Goal: Task Accomplishment & Management: Manage account settings

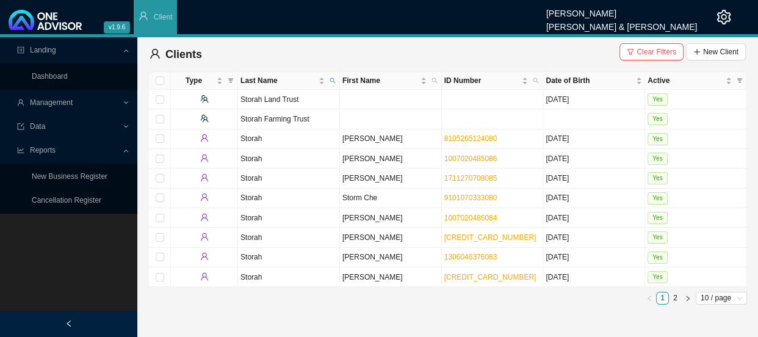
click at [43, 106] on span "Management" at bounding box center [51, 102] width 43 height 9
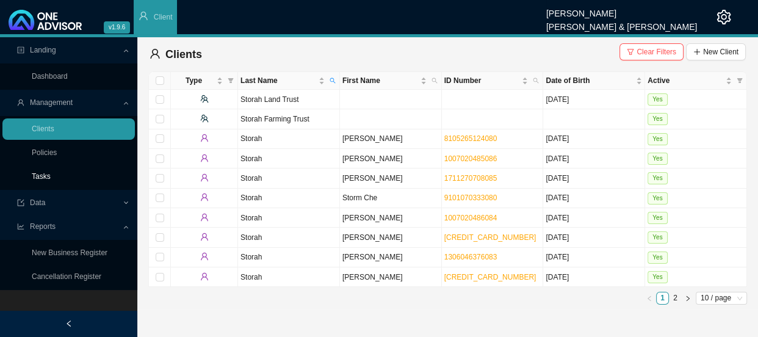
click at [45, 173] on link "Tasks" at bounding box center [41, 176] width 19 height 9
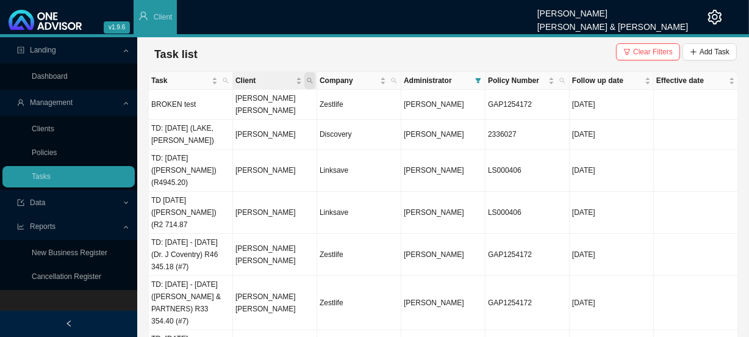
click at [311, 82] on icon "search" at bounding box center [310, 80] width 6 height 6
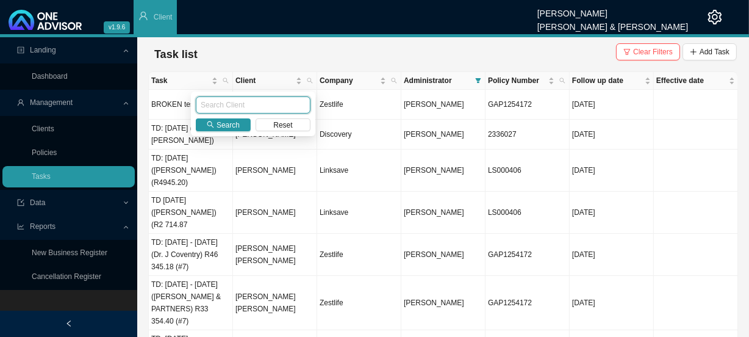
click at [257, 104] on input "text" at bounding box center [253, 104] width 115 height 17
type input "BARNFATHER"
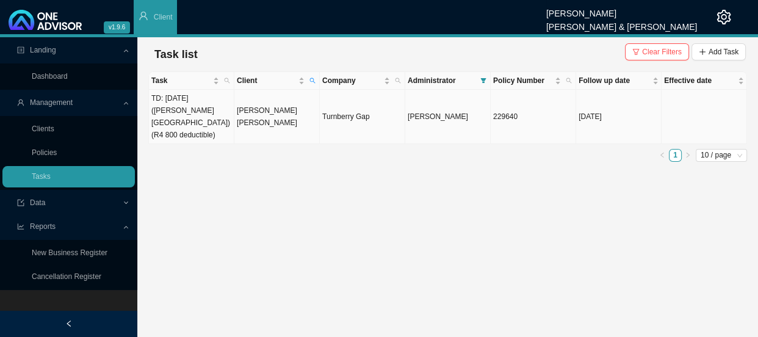
click at [286, 116] on td "[PERSON_NAME] [PERSON_NAME]" at bounding box center [276, 117] width 85 height 54
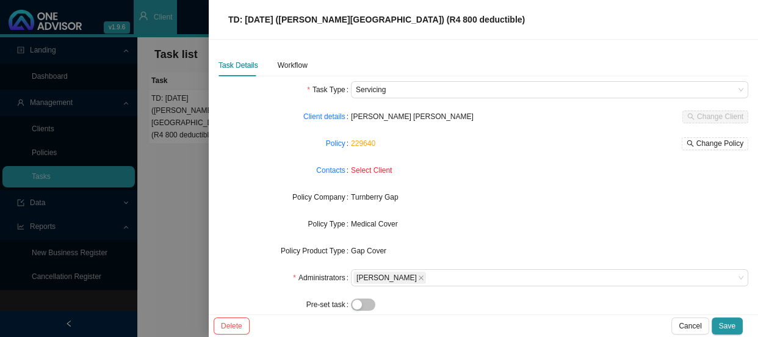
click at [307, 67] on div "Task Details Workflow" at bounding box center [483, 65] width 530 height 22
click at [296, 60] on div "Workflow" at bounding box center [293, 65] width 30 height 12
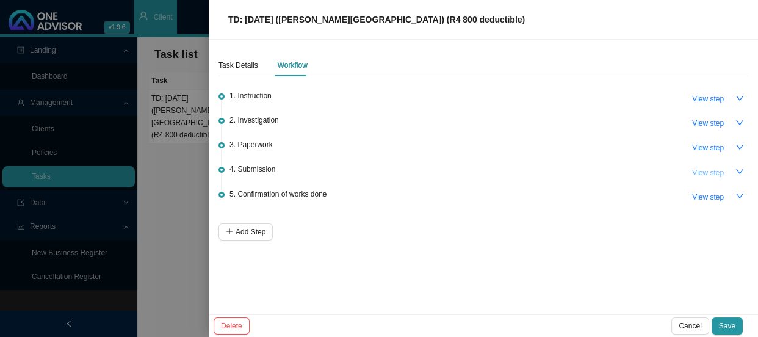
click at [716, 175] on span "View step" at bounding box center [708, 173] width 32 height 12
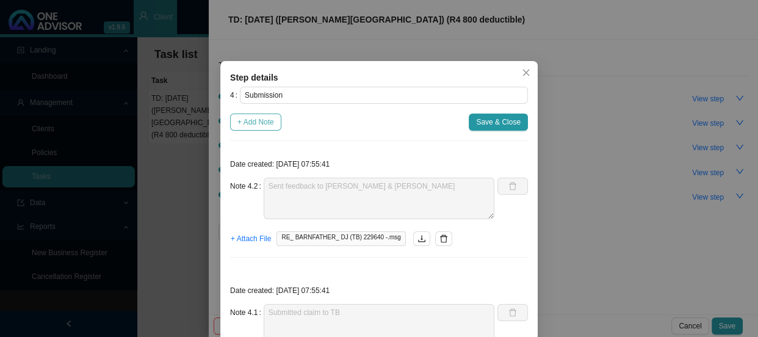
click at [252, 119] on span "+ Add Note" at bounding box center [255, 122] width 37 height 12
type textarea "Sent feedback to [PERSON_NAME] & [PERSON_NAME]"
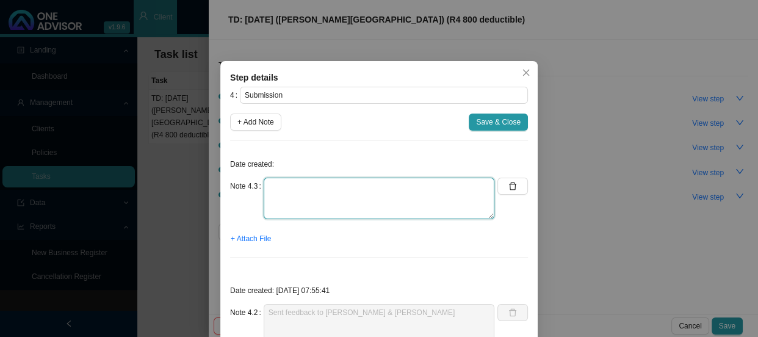
click at [300, 193] on textarea at bounding box center [379, 198] width 231 height 41
type textarea "c"
type textarea "Claim has been received"
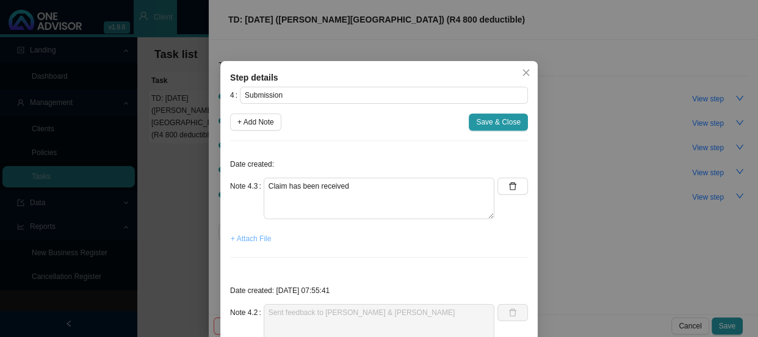
click at [259, 237] on span "+ Attach File" at bounding box center [251, 238] width 40 height 12
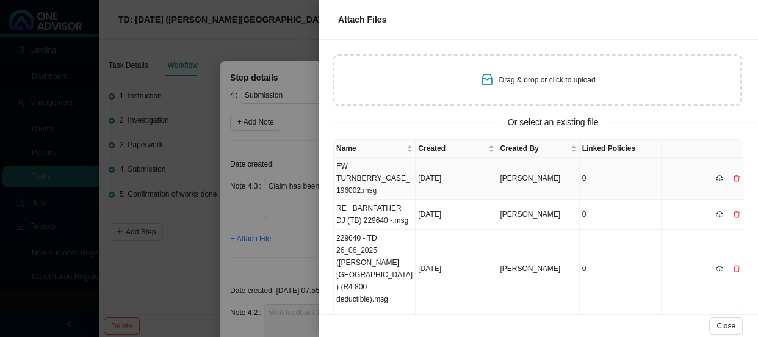
click at [389, 170] on td "FW_ TURNBERRY_CASE_196002.msg" at bounding box center [375, 178] width 82 height 42
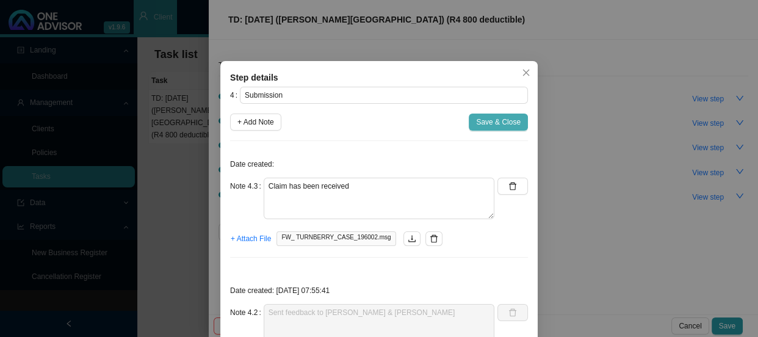
click at [480, 121] on span "Save & Close" at bounding box center [498, 122] width 45 height 12
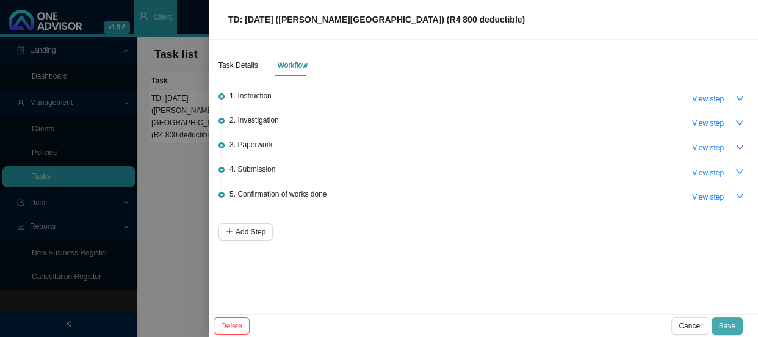
click at [732, 323] on span "Save" at bounding box center [727, 326] width 16 height 12
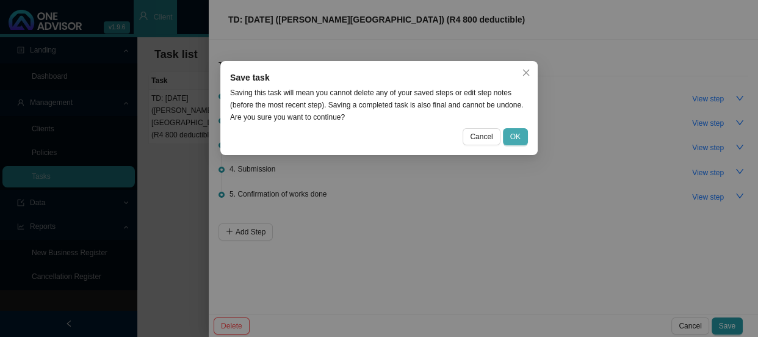
click at [511, 131] on span "OK" at bounding box center [515, 137] width 10 height 12
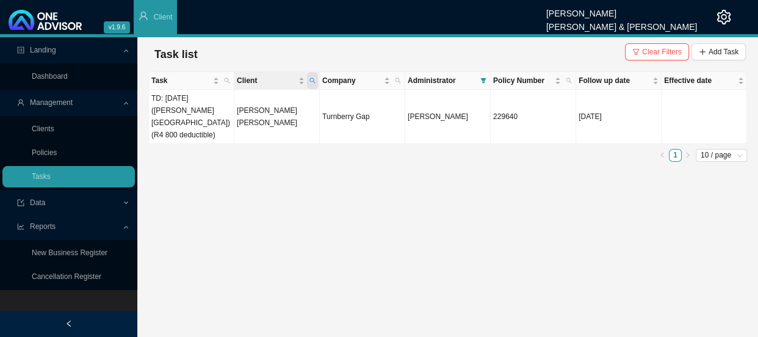
click at [315, 85] on span "Client" at bounding box center [312, 80] width 11 height 17
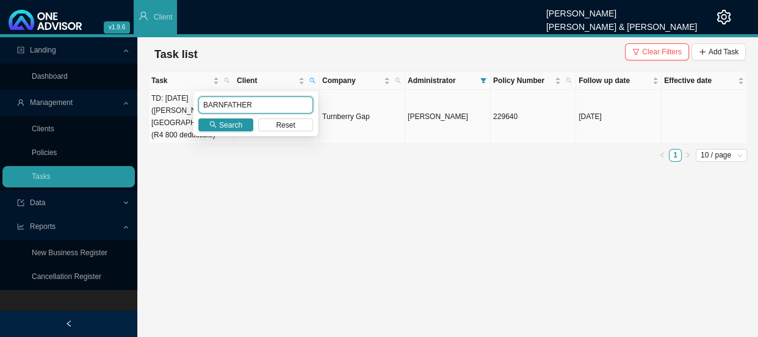
drag, startPoint x: 270, startPoint y: 106, endPoint x: 159, endPoint y: 107, distance: 111.1
click at [159, 107] on body "v1.9.6 [PERSON_NAME] [PERSON_NAME] & [PERSON_NAME] Client Landing Dashboard Man…" at bounding box center [379, 168] width 758 height 337
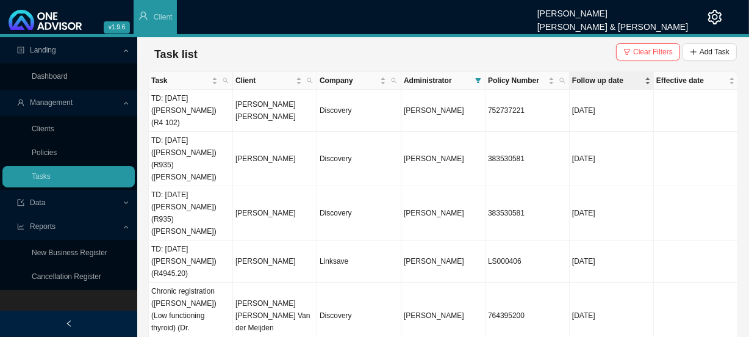
click at [618, 81] on span "Follow up date" at bounding box center [607, 80] width 70 height 12
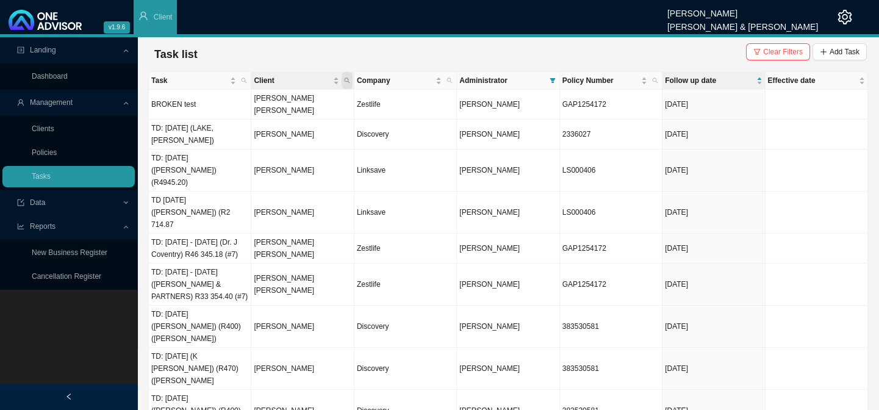
click at [344, 81] on icon "search" at bounding box center [347, 80] width 6 height 6
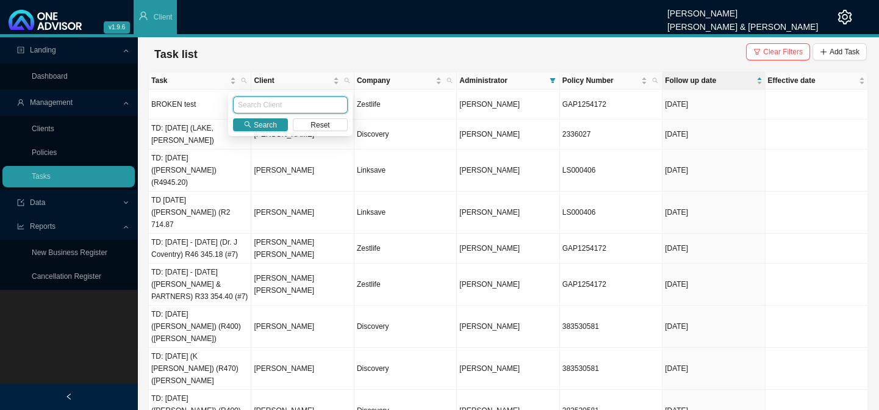
click at [287, 104] on input "text" at bounding box center [290, 104] width 115 height 17
type input "[PERSON_NAME]"
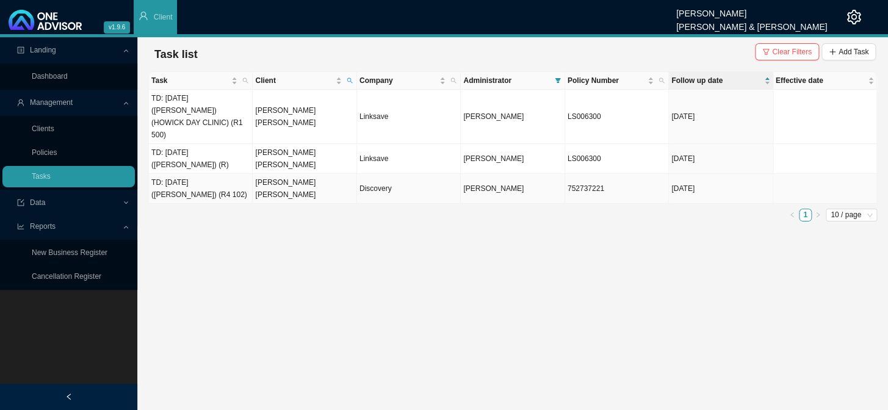
click at [305, 177] on td "[PERSON_NAME] [PERSON_NAME]" at bounding box center [305, 189] width 104 height 30
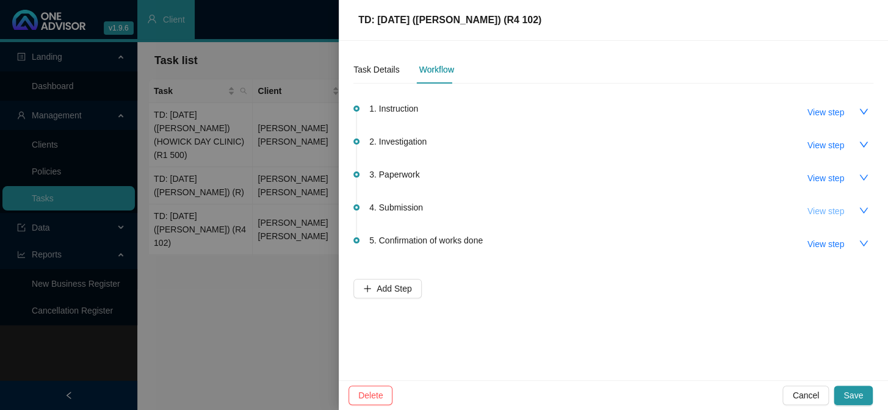
click at [757, 214] on span "View step" at bounding box center [825, 210] width 37 height 13
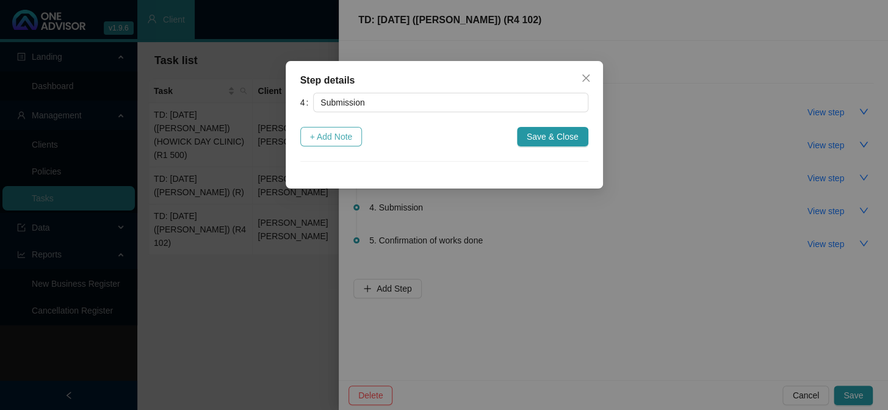
click at [348, 142] on span "+ Add Note" at bounding box center [331, 136] width 43 height 13
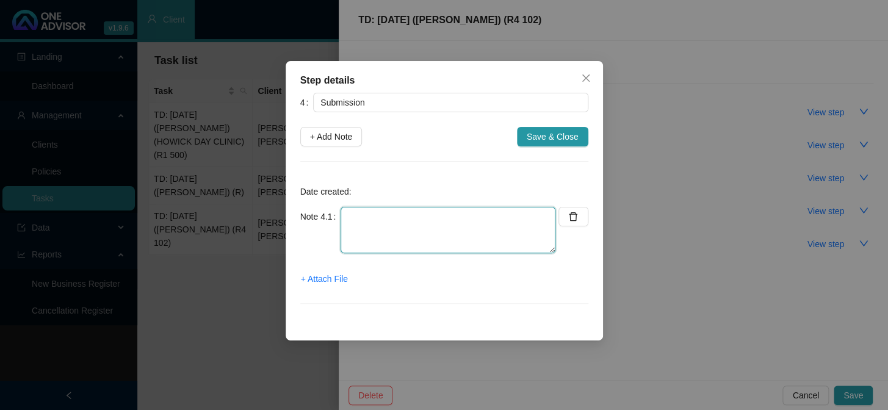
click at [420, 226] on textarea at bounding box center [447, 230] width 215 height 46
paste textarea "Claim has been escalated to the back office for reprocessing - ref no - 114 603…"
drag, startPoint x: 500, startPoint y: 249, endPoint x: 339, endPoint y: 239, distance: 162.0
click at [339, 239] on div "Note 4.1 Claim has been escalated to the back office for reprocessing - ref no …" at bounding box center [428, 230] width 256 height 46
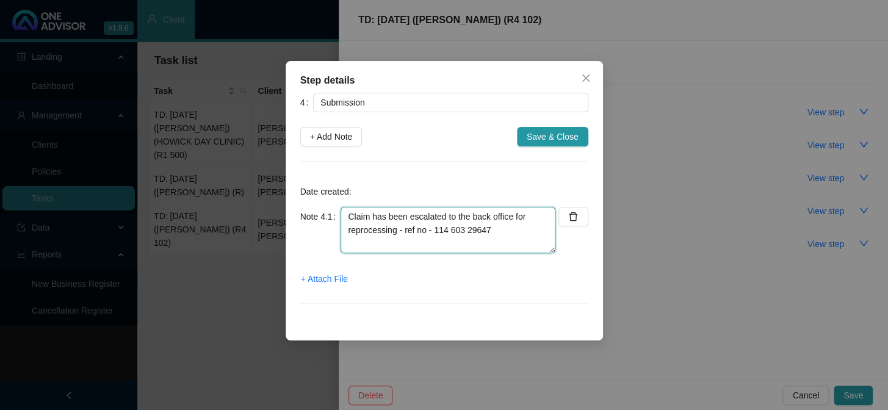
scroll to position [0, 0]
click at [347, 214] on textarea "Claim has been escalated to the back office for reprocessing - ref no - 114 603…" at bounding box center [447, 230] width 215 height 46
paste textarea "The practice has dealt directly with"
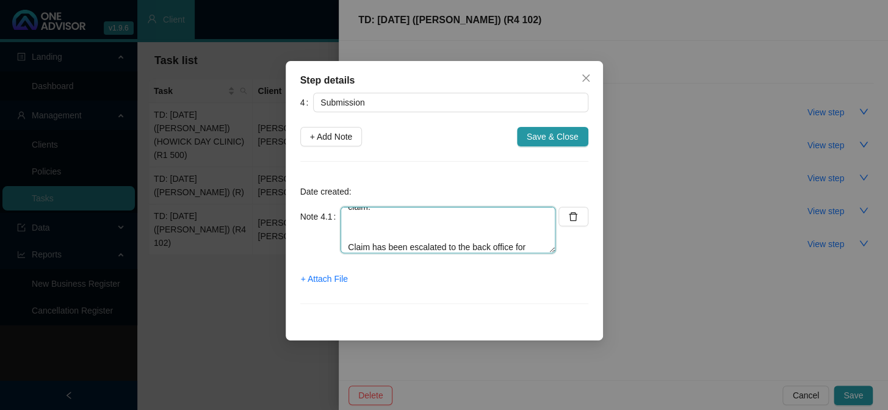
click at [381, 233] on textarea "The practice has dealt directly with DH reagrding this claim. Claim has been es…" at bounding box center [447, 230] width 215 height 46
paste textarea "Discovery was contacted and they have advised they are not sure why the rest of…"
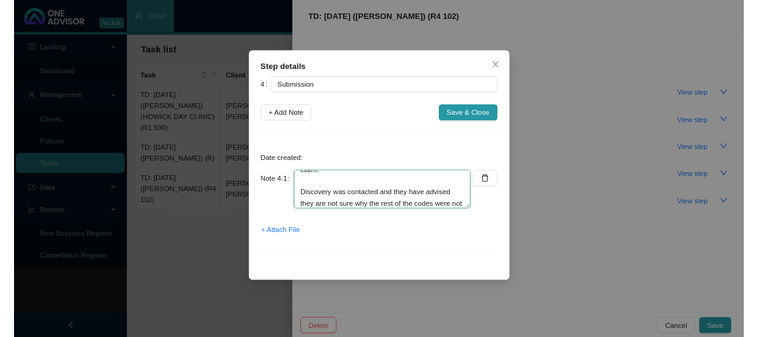
scroll to position [50, 0]
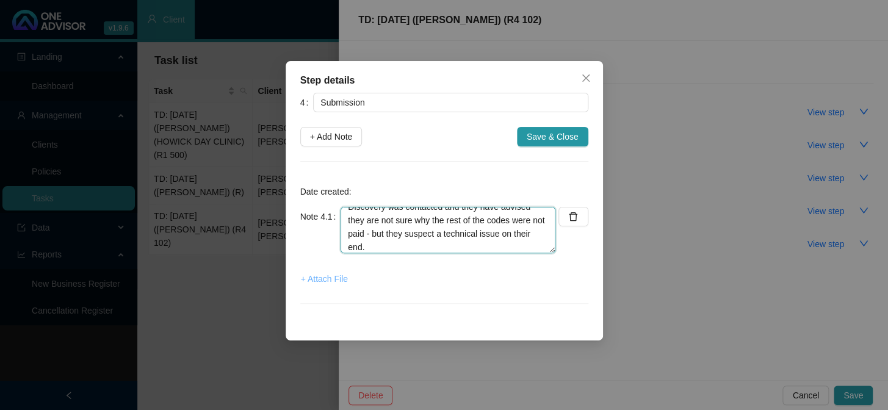
type textarea "The practice has dealt directly with DH reagrding this claim. Discovery was con…"
click at [319, 279] on span "+ Attach File" at bounding box center [324, 278] width 47 height 13
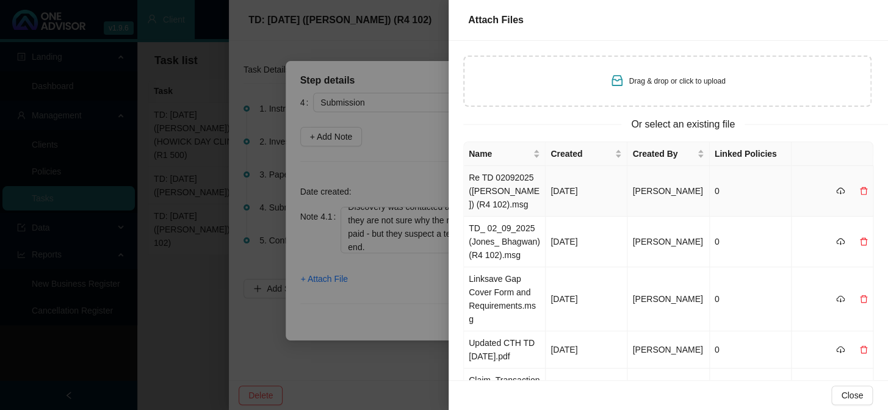
click at [516, 185] on td "Re TD 02092025 ([PERSON_NAME]) (R4 102).msg" at bounding box center [505, 191] width 82 height 51
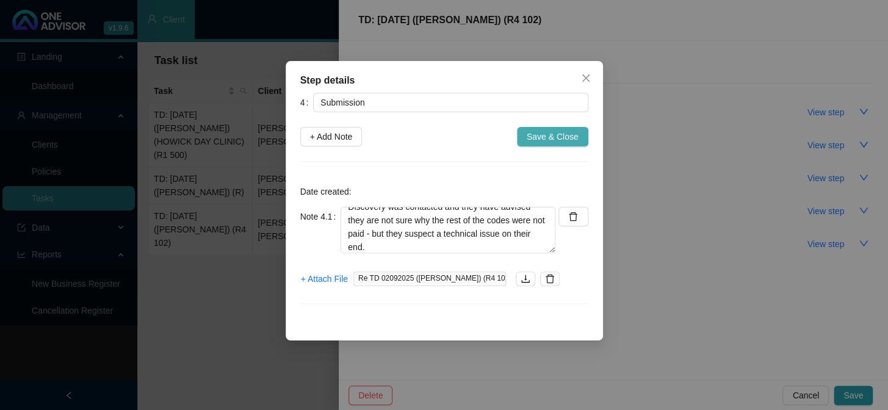
click at [540, 128] on button "Save & Close" at bounding box center [552, 137] width 71 height 20
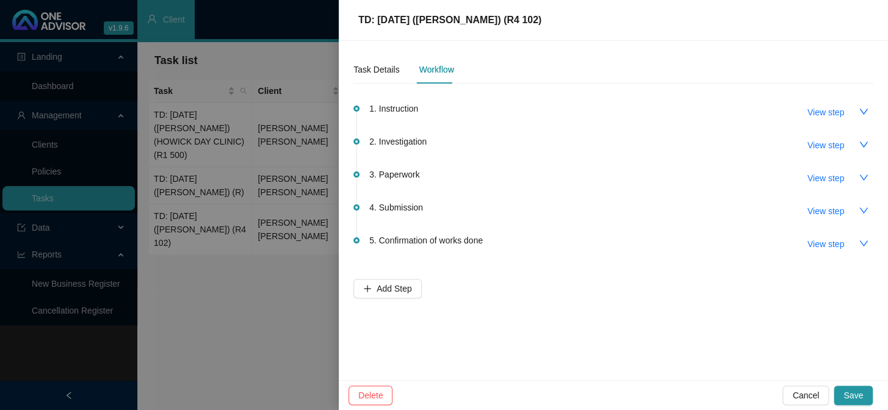
click at [757, 336] on span "Save" at bounding box center [853, 395] width 20 height 13
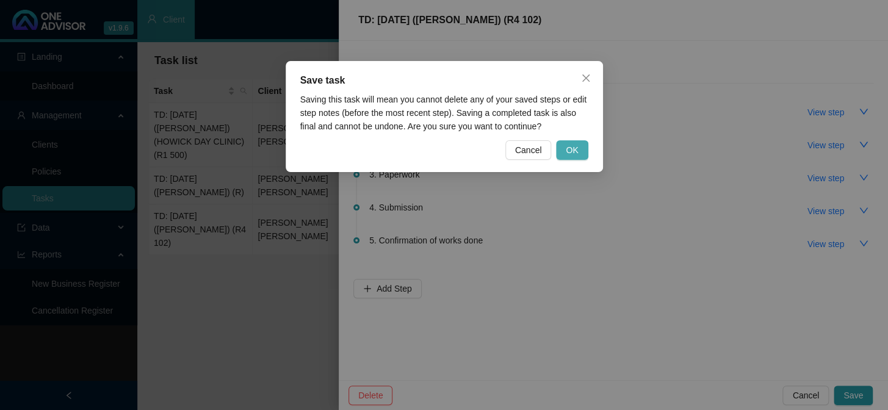
click at [567, 151] on span "OK" at bounding box center [572, 149] width 12 height 13
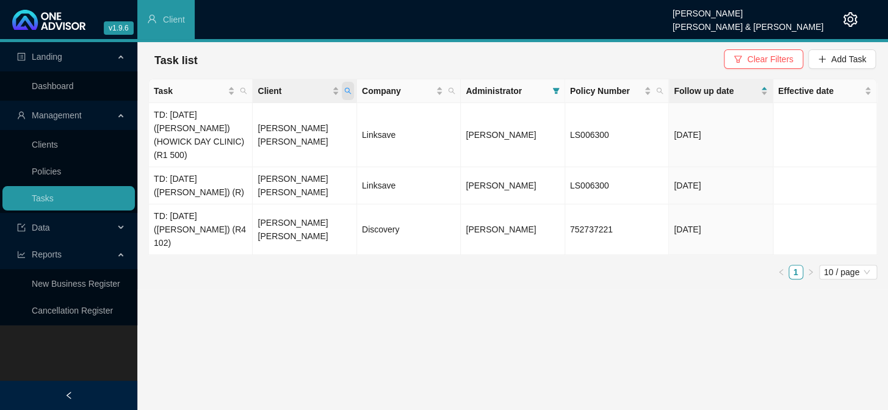
click at [348, 92] on icon "search" at bounding box center [347, 90] width 7 height 7
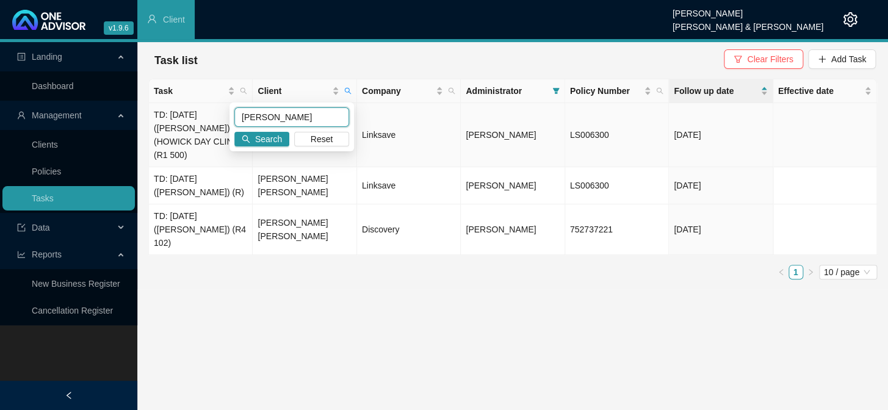
drag, startPoint x: 295, startPoint y: 115, endPoint x: 227, endPoint y: 115, distance: 67.7
click at [227, 115] on body "v1.9.6 [PERSON_NAME] [PERSON_NAME] & [PERSON_NAME] Client Landing Dashboard Man…" at bounding box center [444, 205] width 888 height 410
type input "[PERSON_NAME]"
click at [257, 138] on span "Search" at bounding box center [268, 138] width 27 height 13
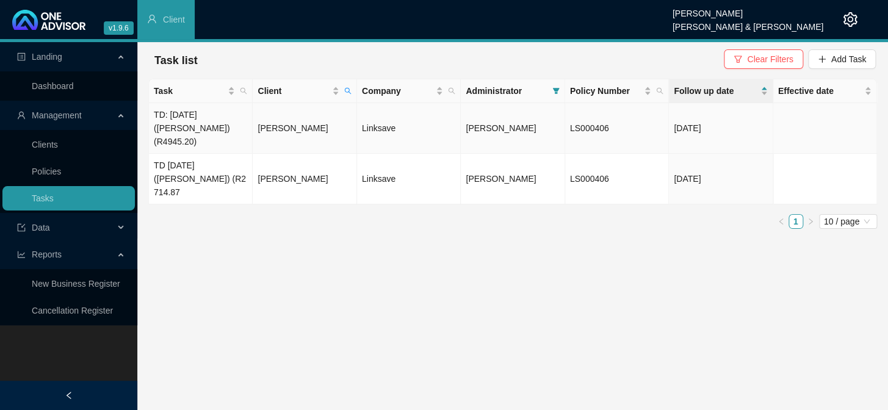
click at [293, 120] on td "[PERSON_NAME]" at bounding box center [305, 128] width 104 height 51
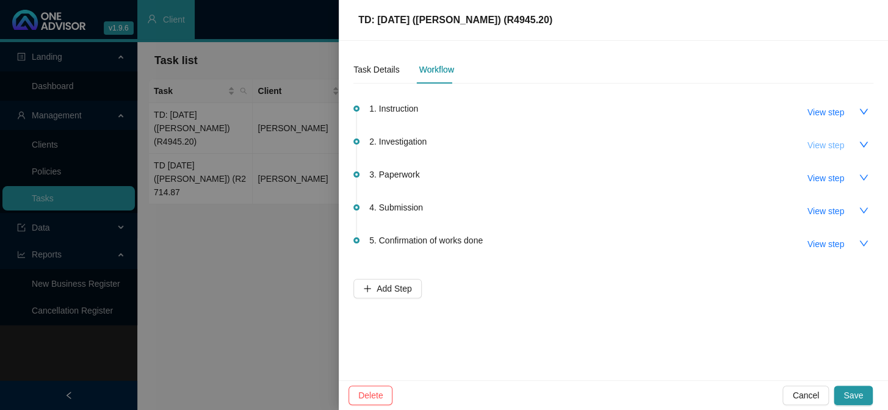
click at [757, 144] on span "View step" at bounding box center [825, 145] width 37 height 13
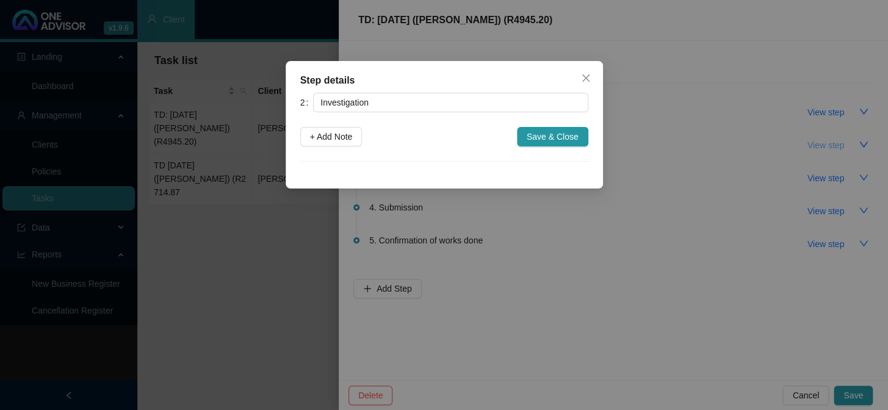
click at [757, 144] on div "Step details 2 Investigation + Add Note Save & Close Cancel OK" at bounding box center [444, 205] width 888 height 410
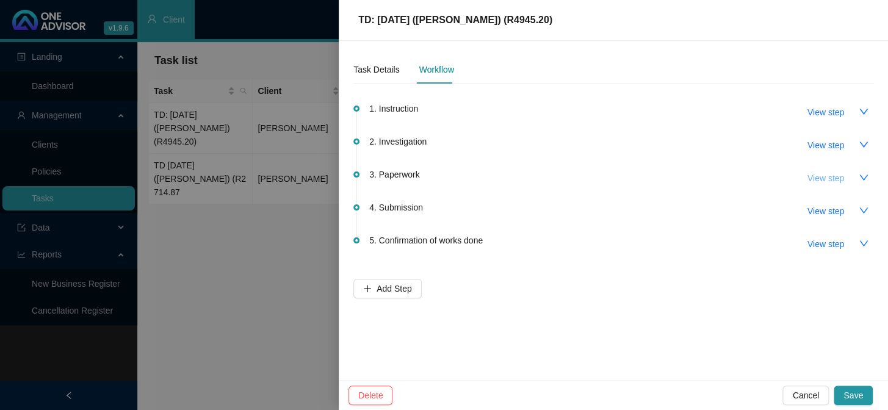
click at [757, 178] on span "View step" at bounding box center [825, 177] width 37 height 13
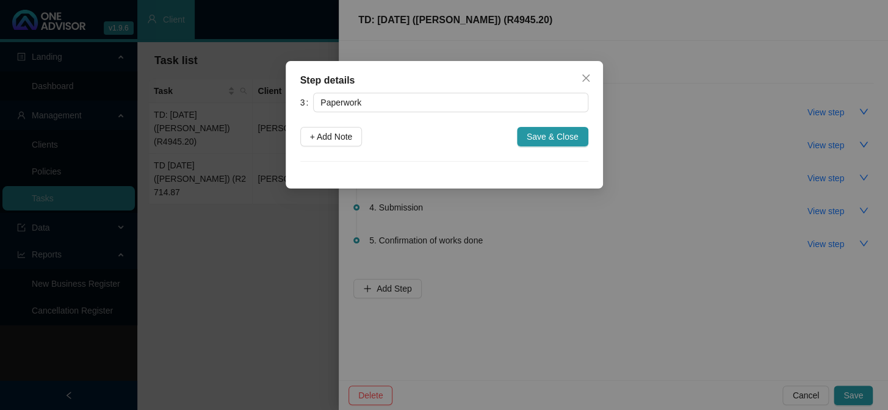
click at [757, 153] on div "Step details 3 Paperwork + Add Note Save & Close Cancel OK" at bounding box center [444, 205] width 888 height 410
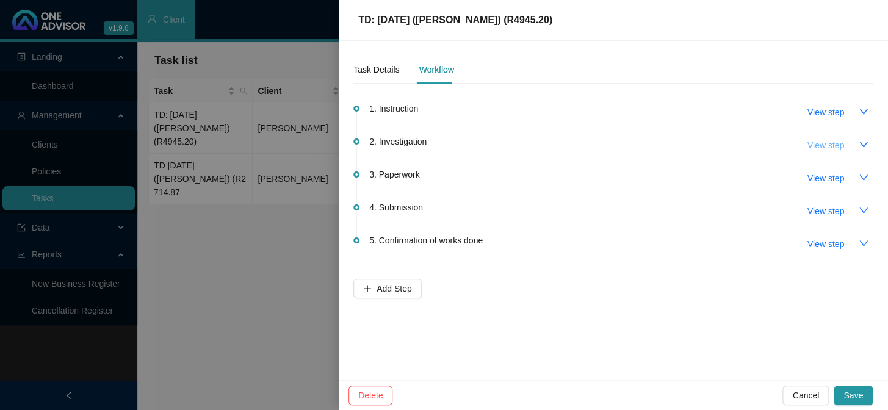
click at [757, 146] on span "View step" at bounding box center [825, 145] width 37 height 13
type input "Investigation"
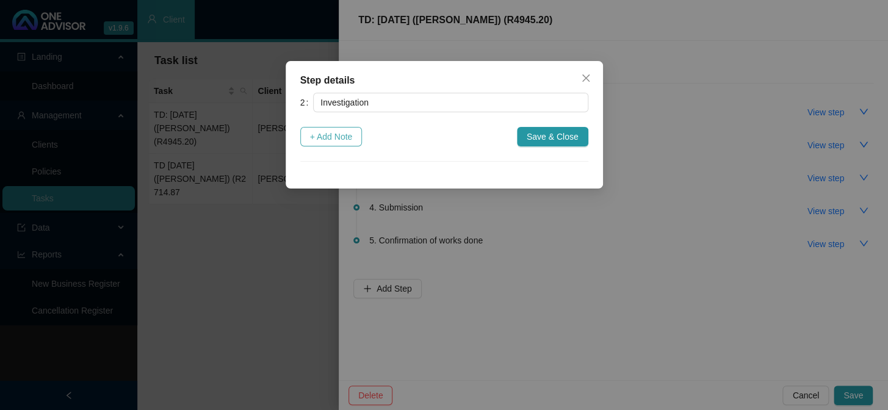
click at [327, 139] on span "+ Add Note" at bounding box center [331, 136] width 43 height 13
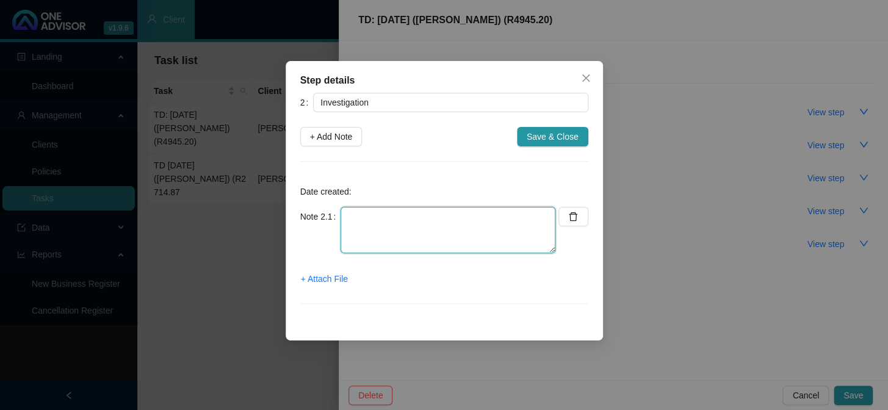
click at [386, 221] on textarea at bounding box center [447, 230] width 215 height 46
type textarea "CTH"
click at [320, 282] on span "+ Attach File" at bounding box center [324, 278] width 47 height 13
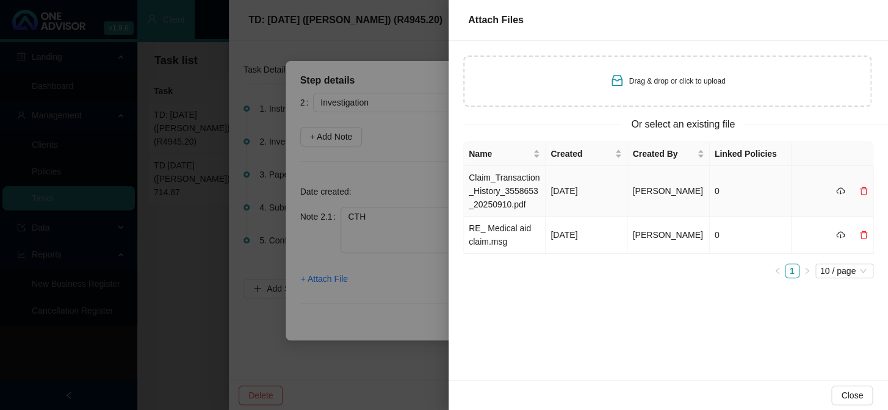
click at [491, 183] on td "Claim_Transaction_History_3558653_20250910.pdf" at bounding box center [505, 191] width 82 height 51
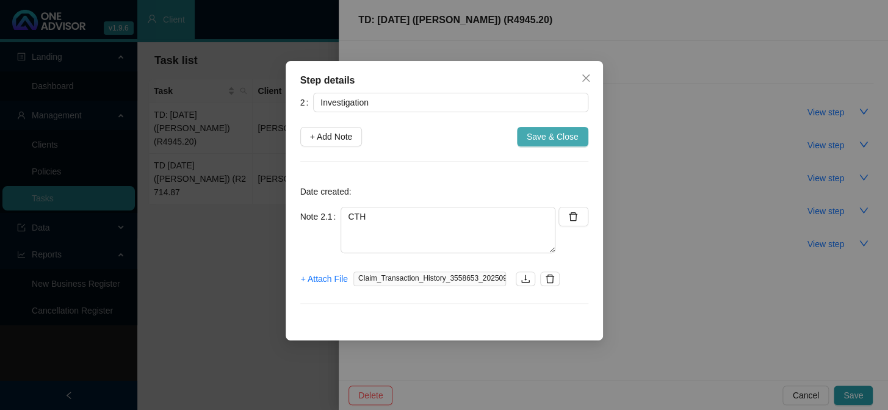
click at [557, 140] on span "Save & Close" at bounding box center [553, 136] width 52 height 13
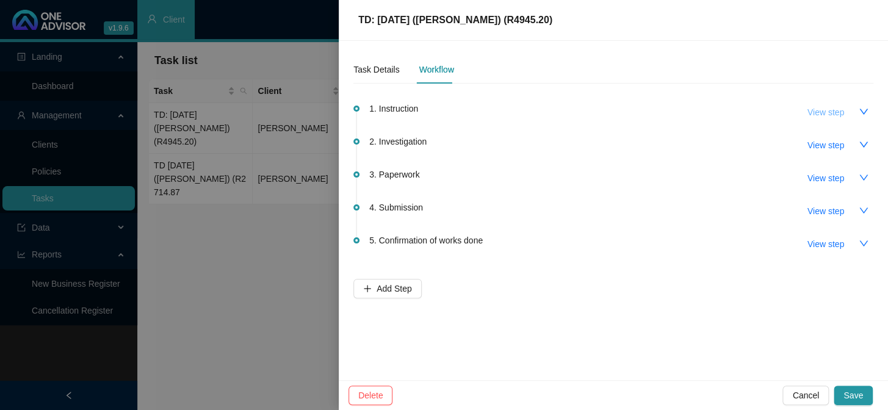
click at [757, 119] on button "View step" at bounding box center [826, 113] width 56 height 20
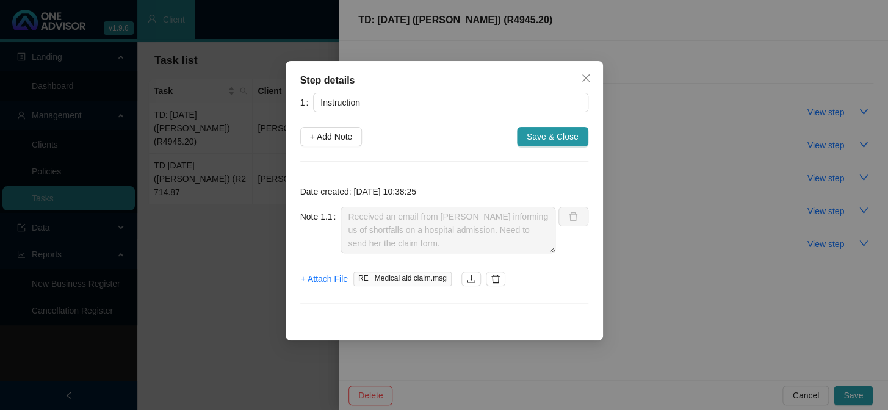
click at [757, 112] on div "Step details 1 Instruction + Add Note Save & Close Date created: [DATE] 10:38:2…" at bounding box center [444, 205] width 888 height 410
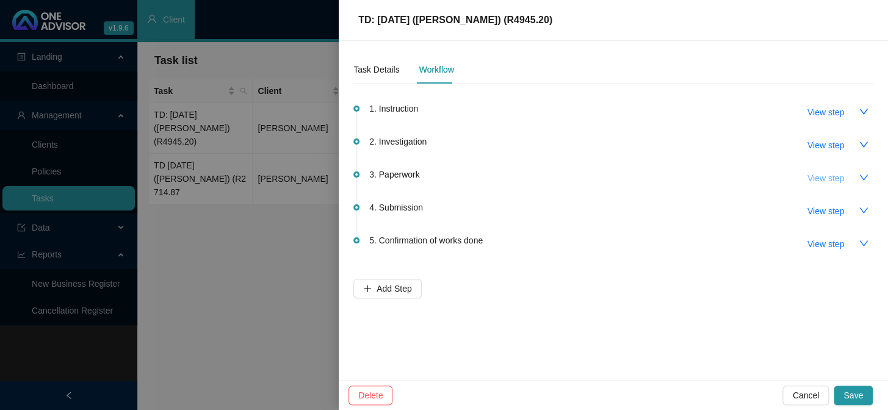
click at [757, 177] on span "View step" at bounding box center [825, 177] width 37 height 13
type input "Paperwork"
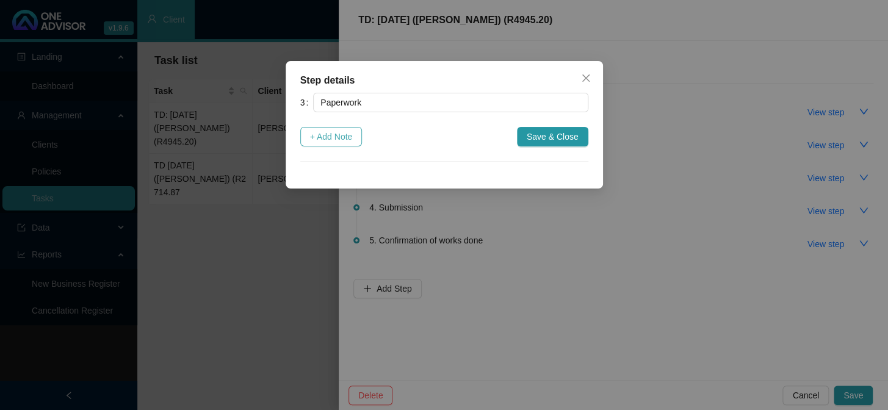
click at [340, 134] on span "+ Add Note" at bounding box center [331, 136] width 43 height 13
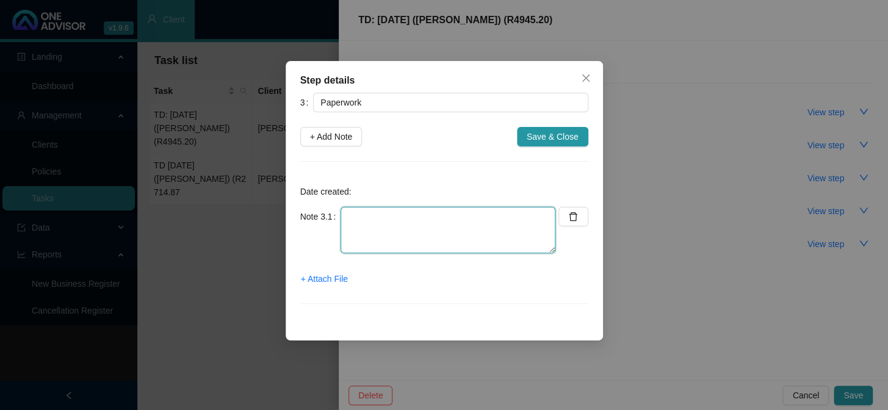
click at [359, 218] on textarea at bounding box center [447, 230] width 215 height 46
type textarea "e"
type textarea "Emailed claim form to [PERSON_NAME] and requested accounts"
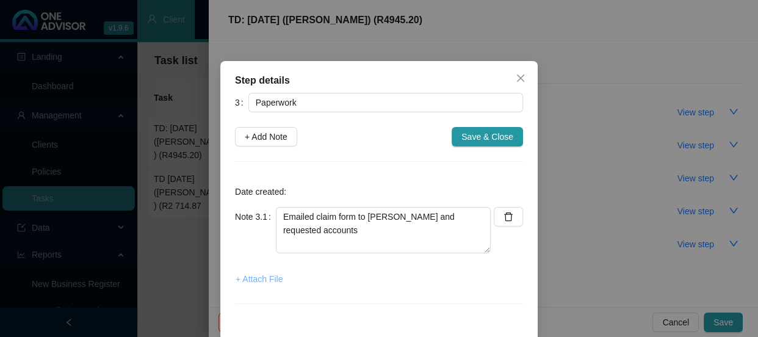
click at [256, 275] on span "+ Attach File" at bounding box center [259, 278] width 47 height 13
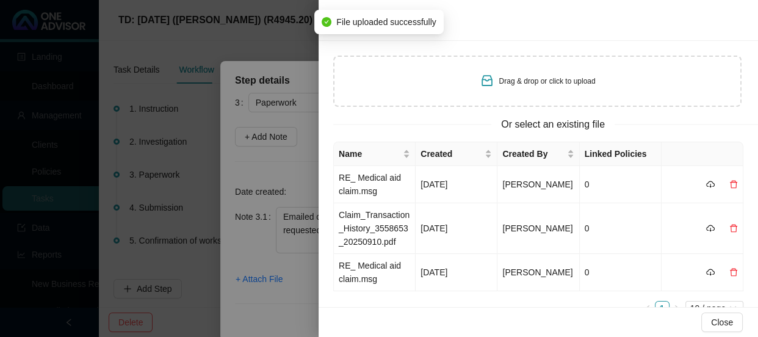
click at [311, 165] on div at bounding box center [379, 168] width 758 height 337
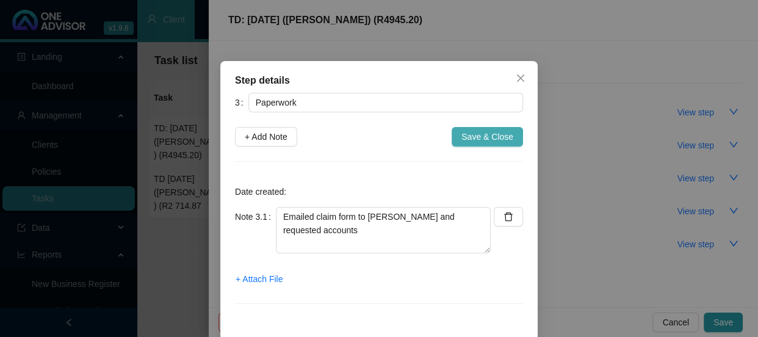
click at [480, 135] on span "Save & Close" at bounding box center [487, 136] width 52 height 13
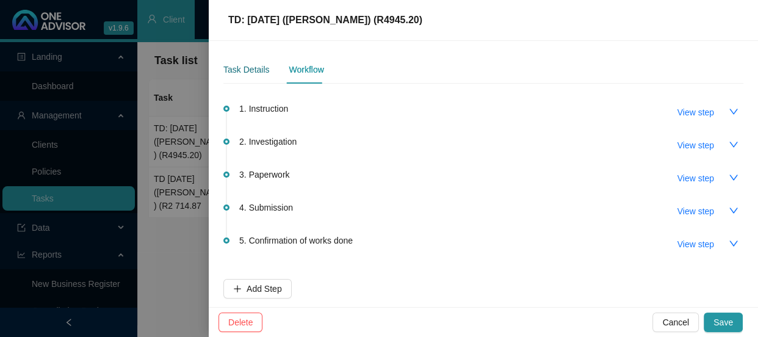
click at [255, 70] on div "Task Details" at bounding box center [246, 69] width 46 height 13
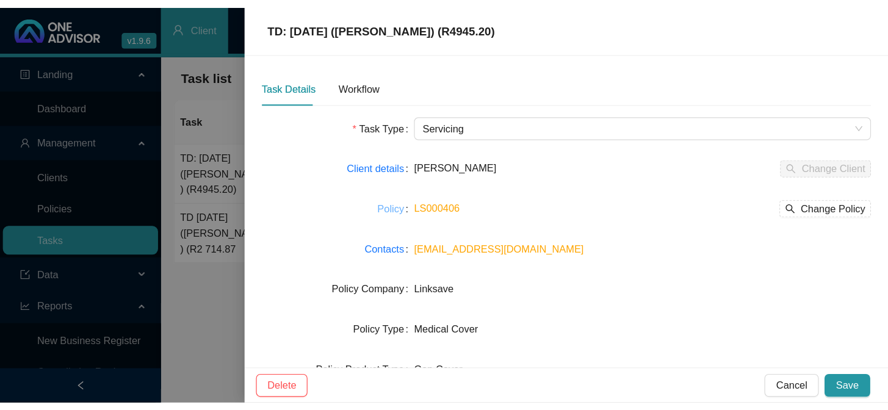
scroll to position [244, 0]
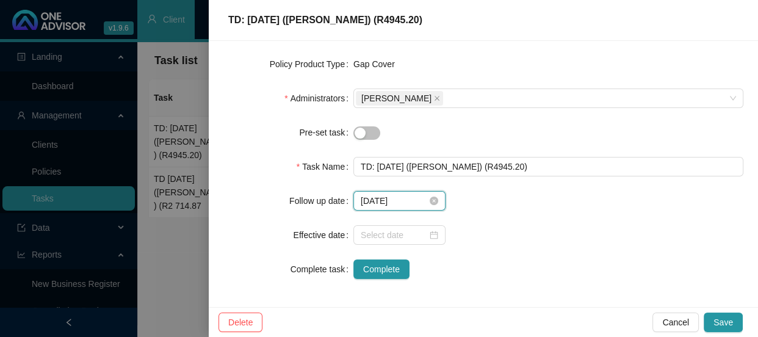
click at [420, 200] on input "[DATE]" at bounding box center [394, 200] width 67 height 13
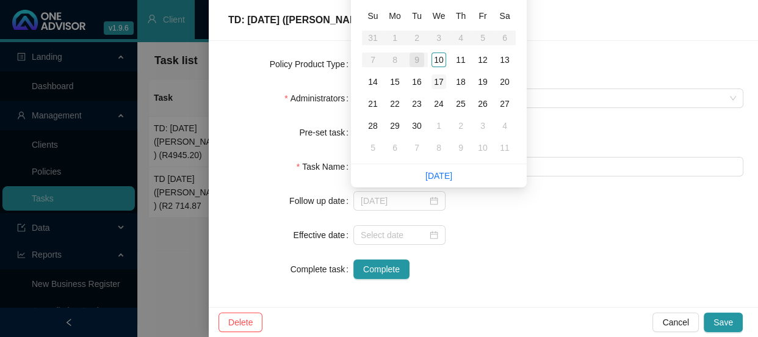
click at [436, 78] on div "17" at bounding box center [438, 81] width 15 height 15
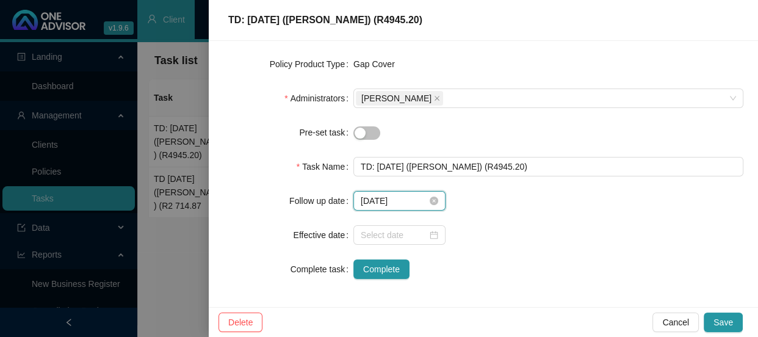
click at [409, 198] on input "[DATE]" at bounding box center [394, 200] width 67 height 13
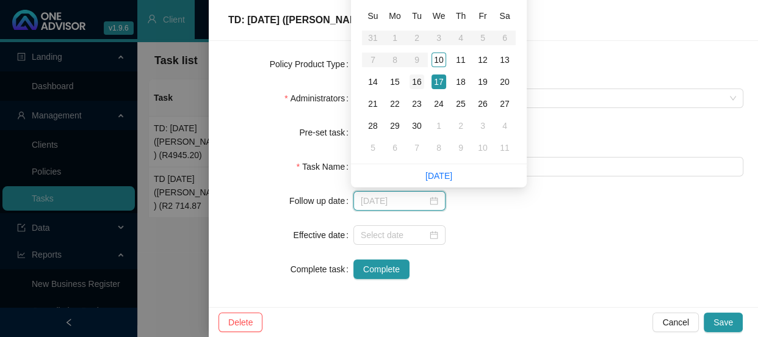
type input "[DATE]"
click at [414, 86] on div "16" at bounding box center [416, 81] width 15 height 15
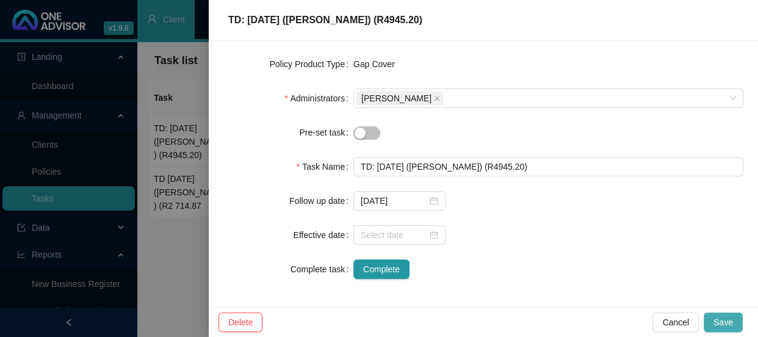
click at [726, 321] on span "Save" at bounding box center [723, 321] width 20 height 13
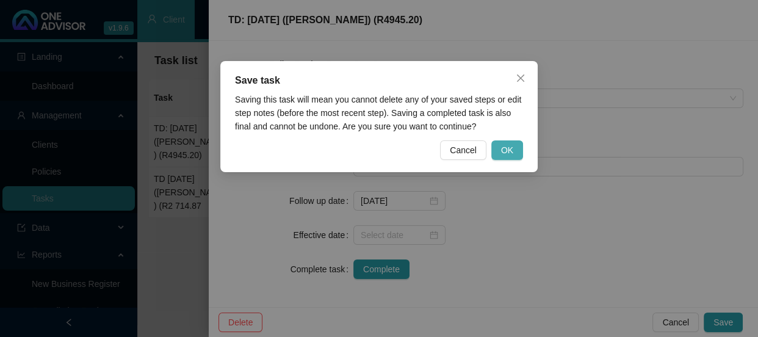
click at [519, 146] on button "OK" at bounding box center [507, 150] width 32 height 20
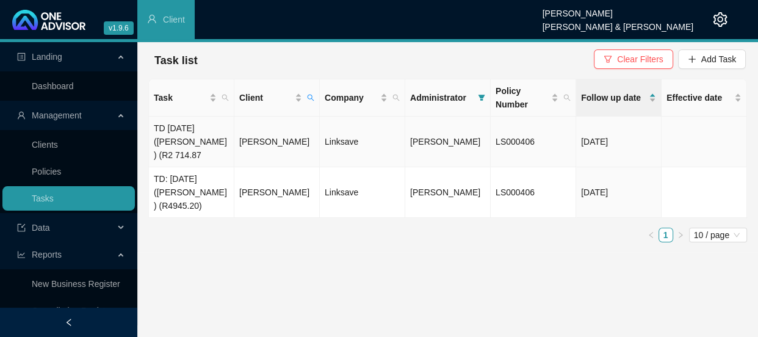
click at [274, 140] on td "[PERSON_NAME]" at bounding box center [276, 142] width 85 height 51
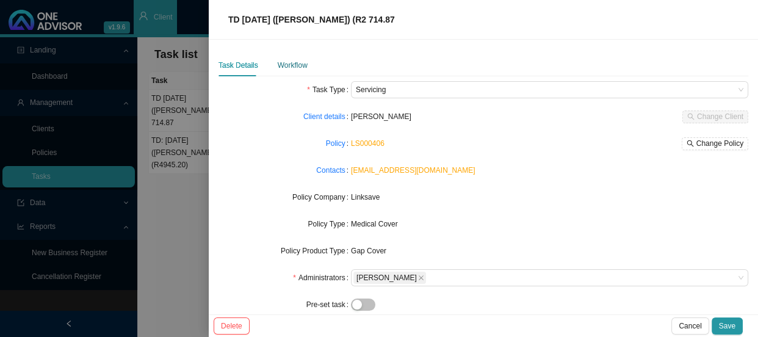
click at [285, 67] on div "Workflow" at bounding box center [293, 65] width 30 height 12
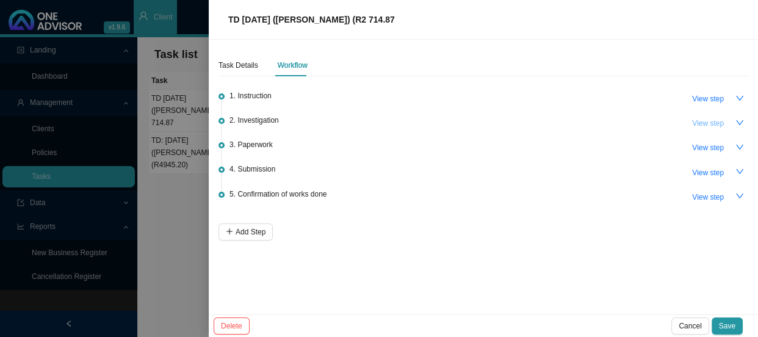
click at [705, 126] on span "View step" at bounding box center [708, 123] width 32 height 12
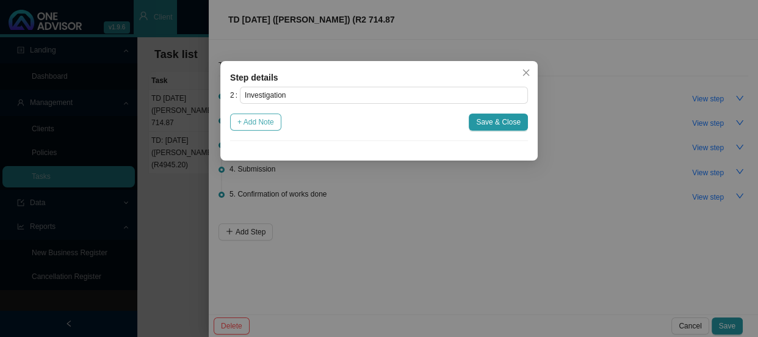
click at [271, 122] on span "+ Add Note" at bounding box center [255, 122] width 37 height 12
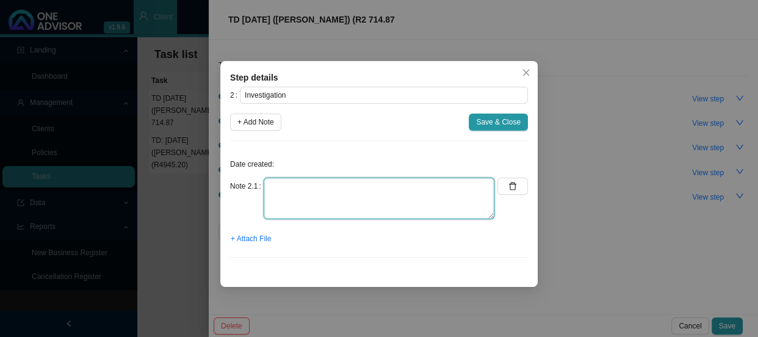
click at [273, 187] on textarea at bounding box center [379, 198] width 231 height 41
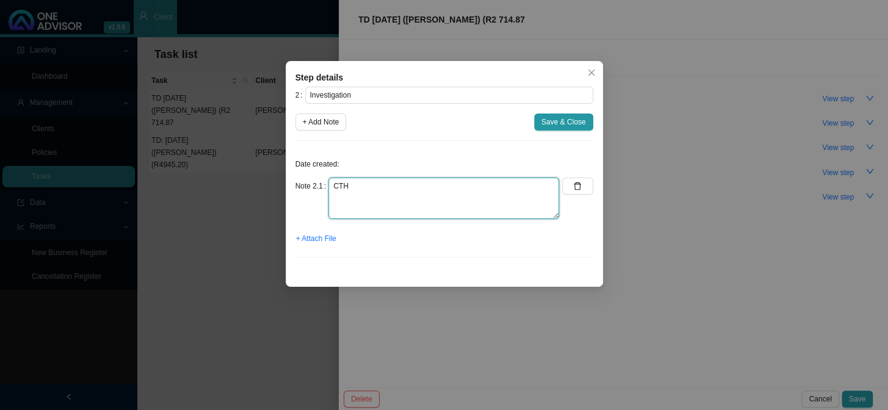
type textarea "CTH"
click at [314, 239] on span "+ Attach File" at bounding box center [316, 238] width 40 height 12
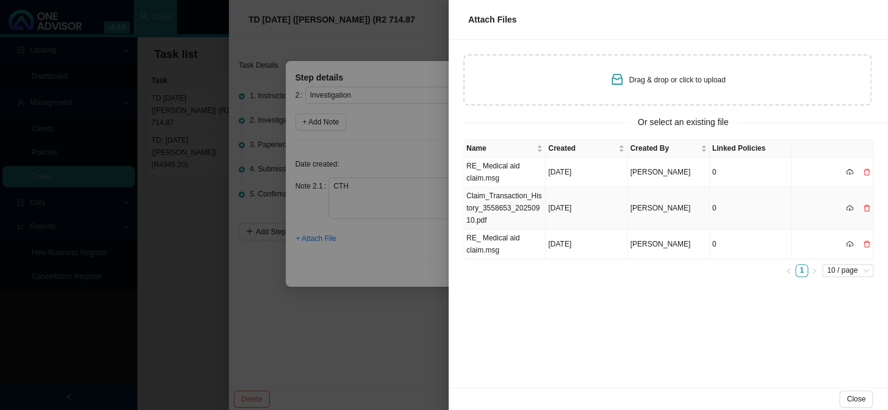
click at [497, 211] on td "Claim_Transaction_History_3558653_20250910.pdf" at bounding box center [505, 208] width 82 height 42
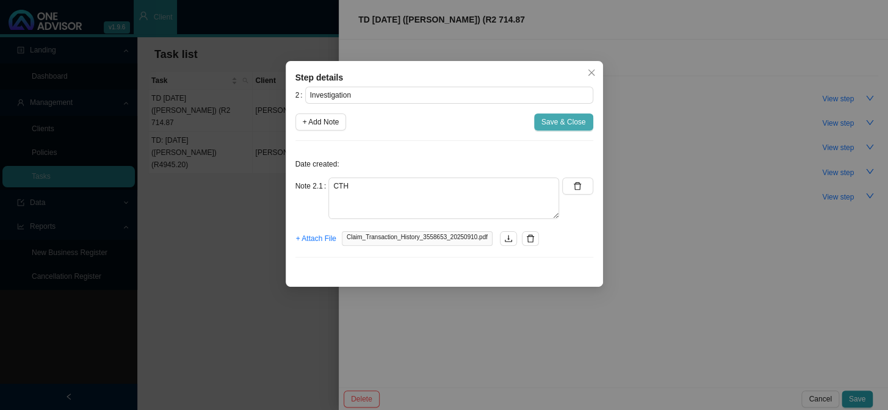
click at [543, 120] on span "Save & Close" at bounding box center [563, 122] width 45 height 12
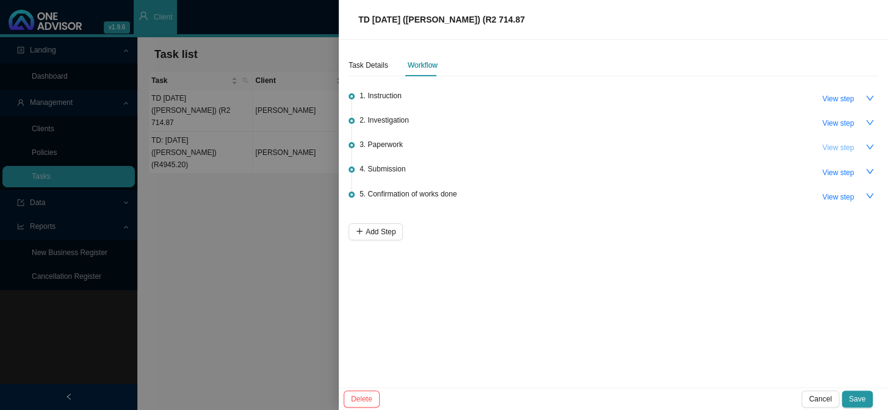
click at [757, 148] on span "View step" at bounding box center [838, 148] width 32 height 12
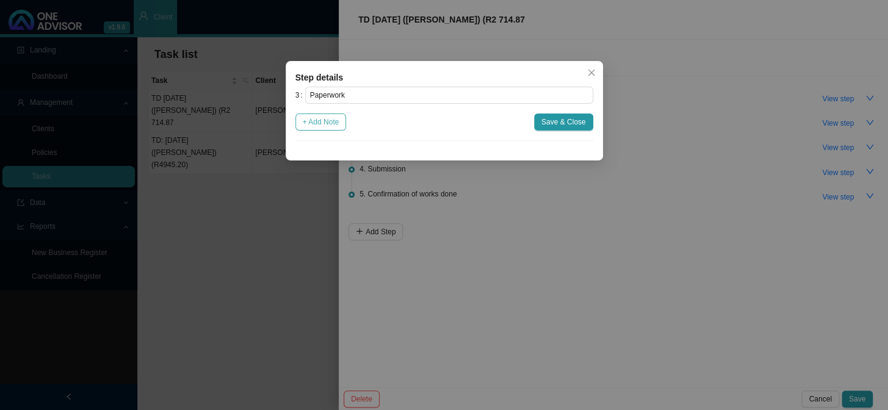
click at [339, 116] on span "+ Add Note" at bounding box center [321, 122] width 37 height 12
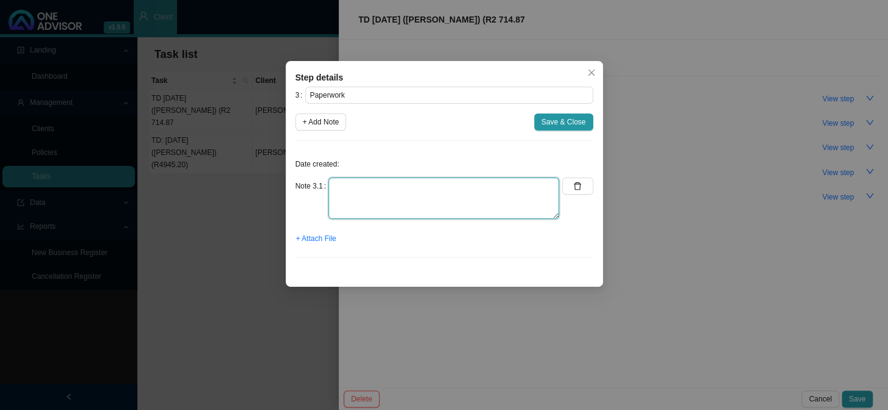
click at [365, 185] on textarea at bounding box center [443, 198] width 231 height 41
type textarea "R"
type textarea "Sent the claim form to [PERSON_NAME] and requested the invoices"
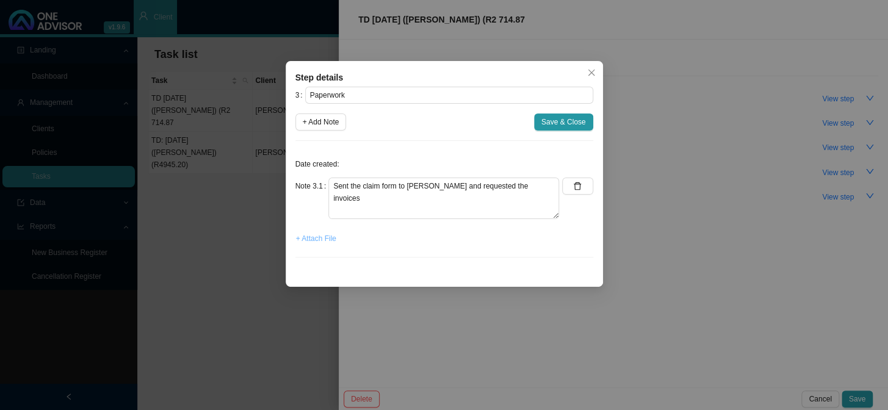
click at [322, 232] on span "+ Attach File" at bounding box center [316, 238] width 40 height 12
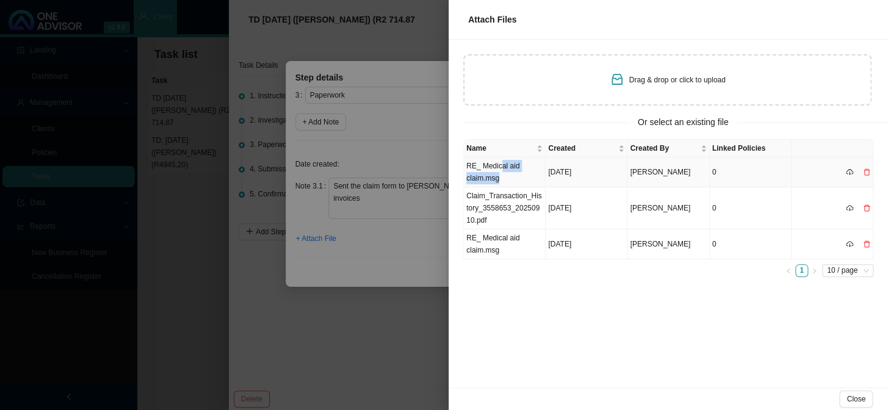
click at [499, 171] on td "RE_ Medical aid claim.msg" at bounding box center [505, 172] width 82 height 30
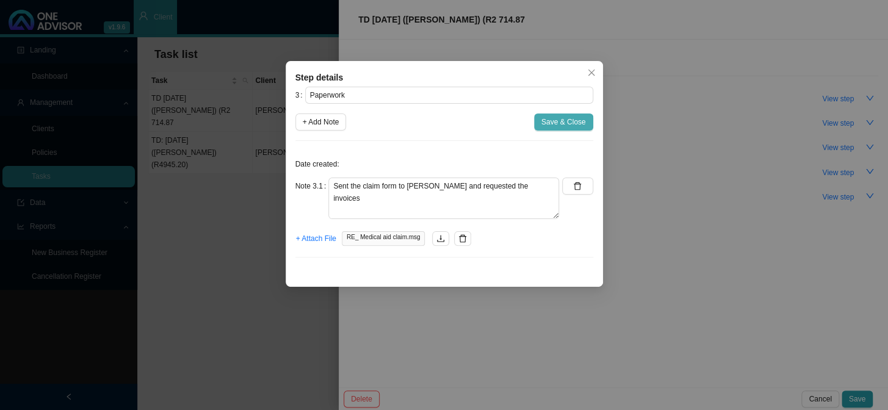
click at [560, 119] on span "Save & Close" at bounding box center [563, 122] width 45 height 12
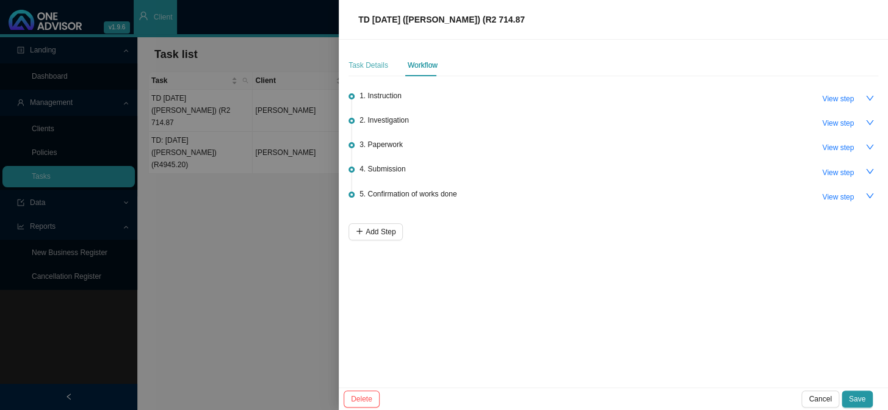
click at [364, 55] on div "Task Details" at bounding box center [368, 65] width 40 height 22
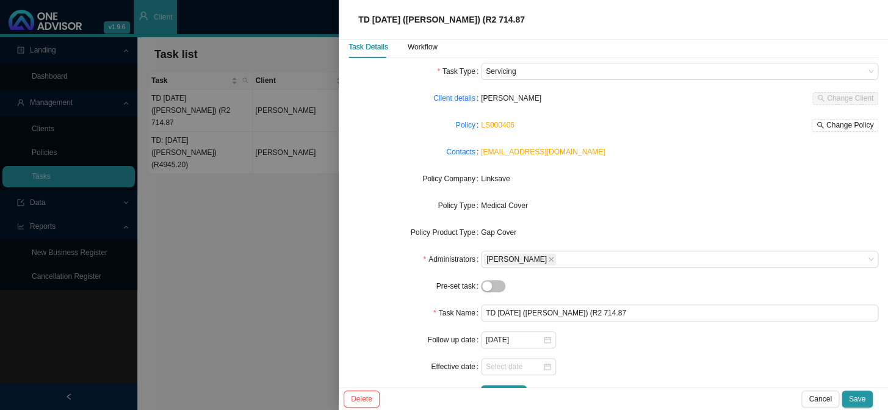
scroll to position [52, 0]
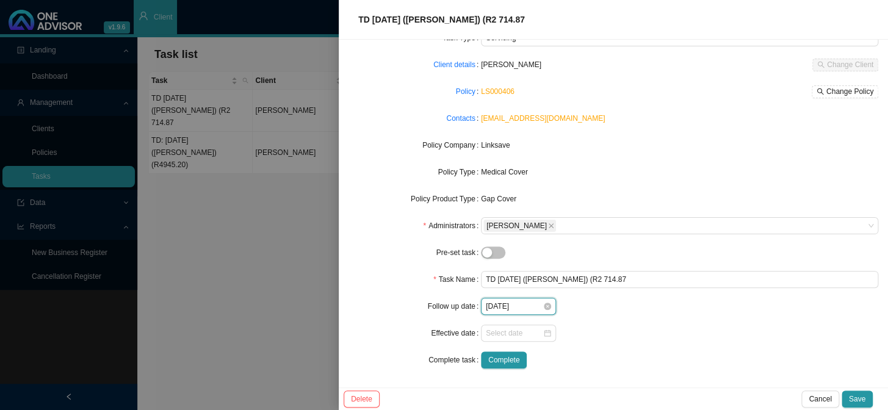
click at [513, 303] on input "[DATE]" at bounding box center [514, 306] width 57 height 12
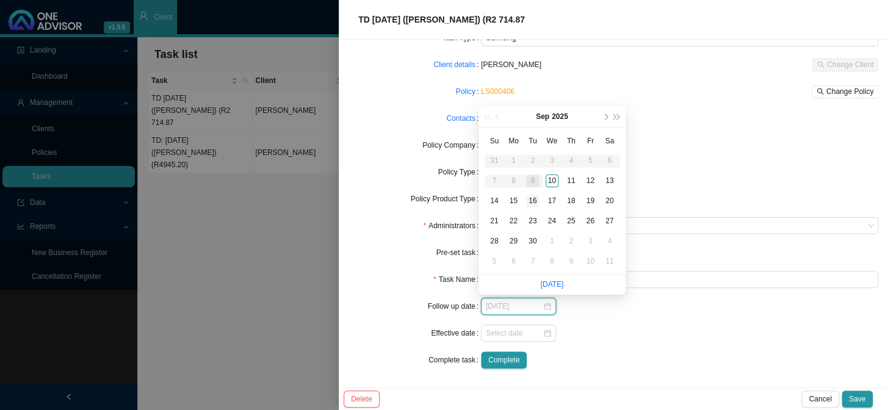
type input "[DATE]"
click at [531, 202] on div "16" at bounding box center [532, 201] width 13 height 13
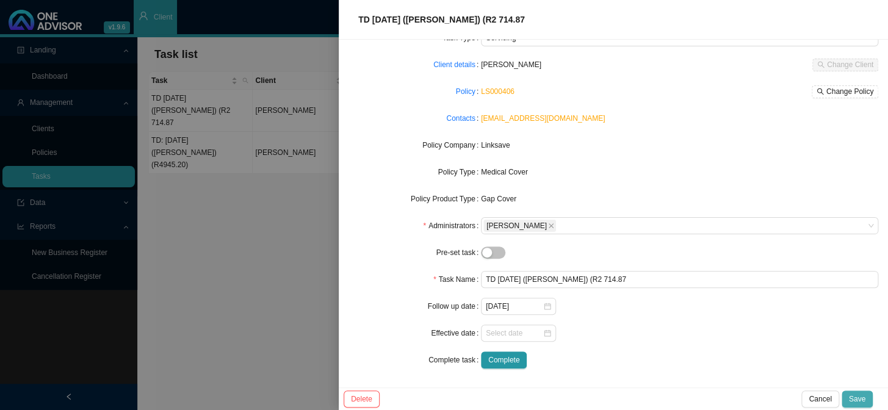
click at [757, 336] on span "Save" at bounding box center [857, 399] width 16 height 12
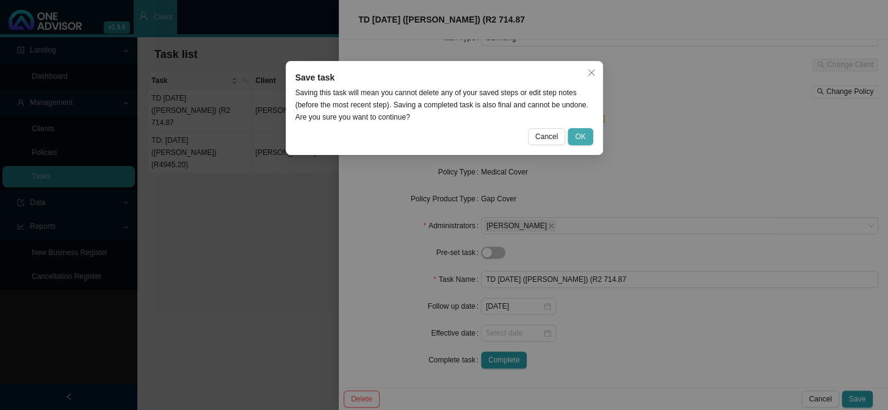
click at [590, 132] on button "OK" at bounding box center [579, 136] width 25 height 17
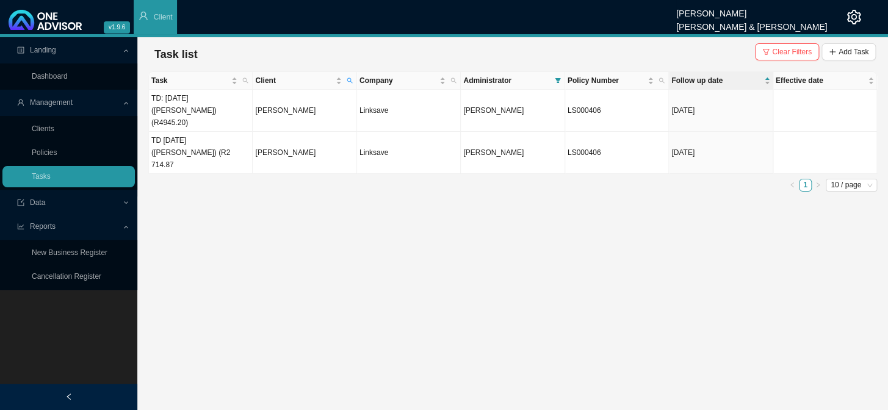
click at [567, 230] on main "Landing Dashboard Management Clients Policies Tasks Data Reports New Business R…" at bounding box center [444, 223] width 888 height 373
click at [304, 84] on span "Client" at bounding box center [293, 80] width 77 height 12
click at [351, 78] on icon "search" at bounding box center [350, 80] width 6 height 6
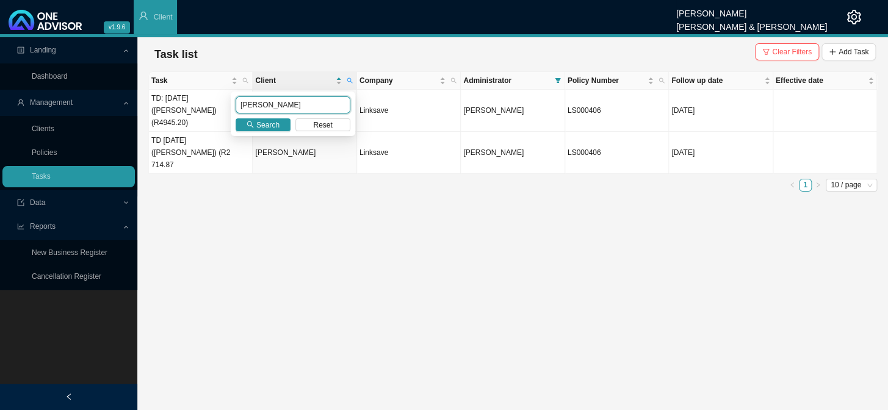
drag, startPoint x: 289, startPoint y: 99, endPoint x: 149, endPoint y: 116, distance: 141.4
click at [149, 116] on body "v1.9.6 [PERSON_NAME] [PERSON_NAME] & [PERSON_NAME] Client Landing Dashboard Man…" at bounding box center [444, 205] width 888 height 410
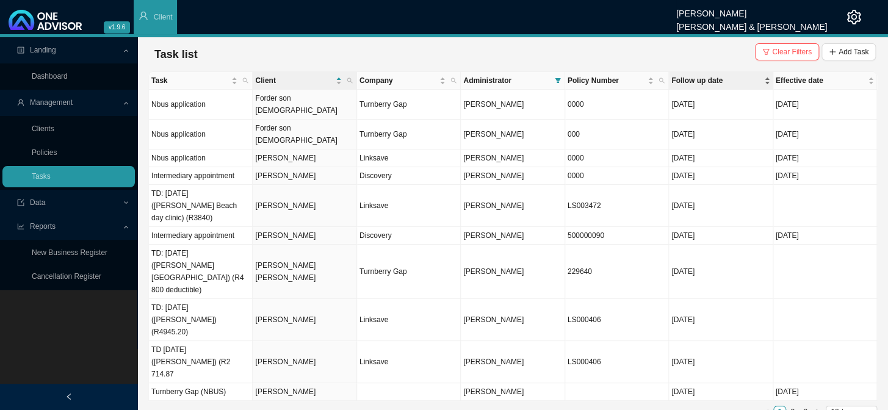
click at [702, 78] on span "Follow up date" at bounding box center [716, 80] width 90 height 12
